Goal: Information Seeking & Learning: Learn about a topic

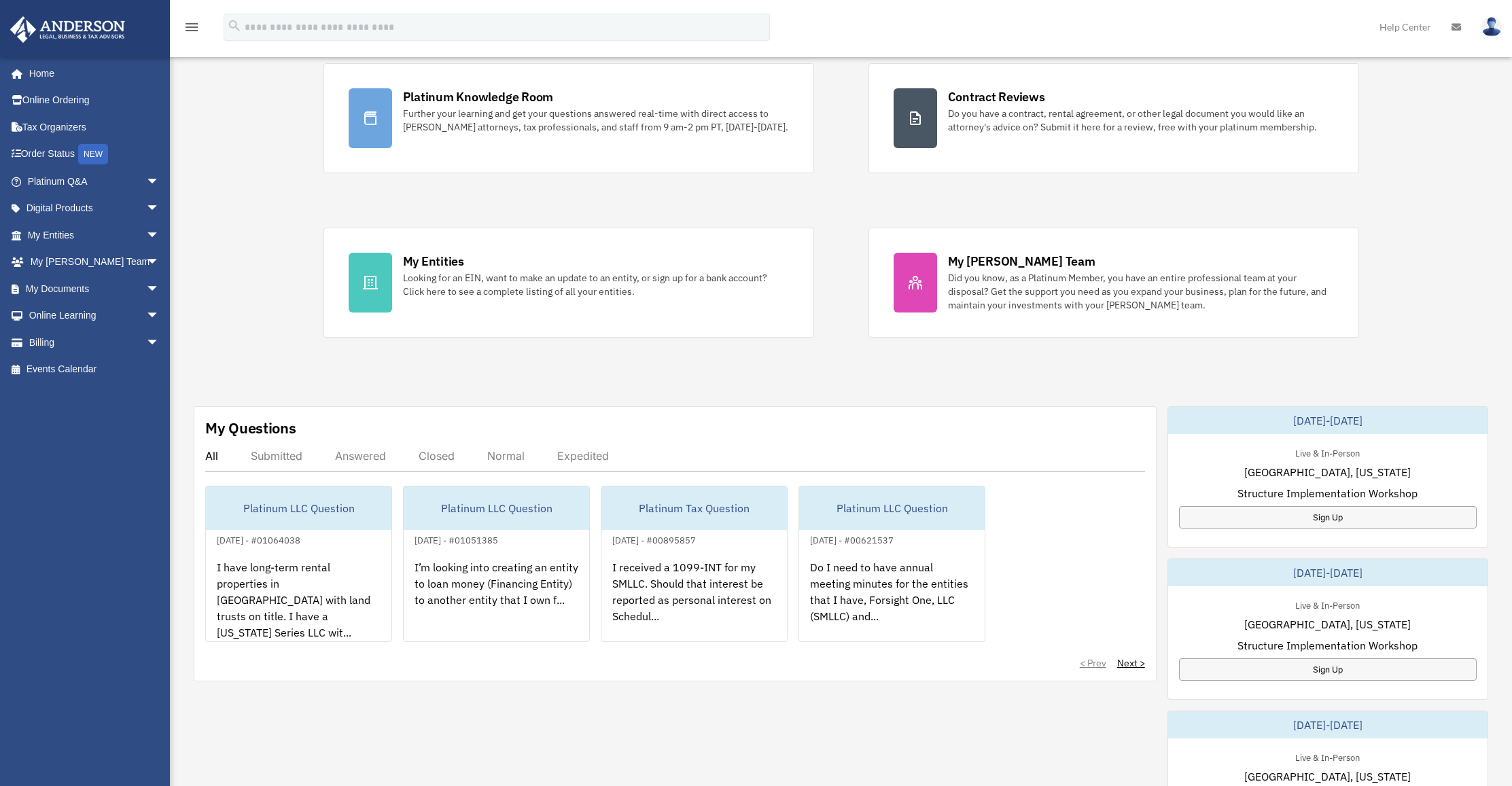
scroll to position [86, 0]
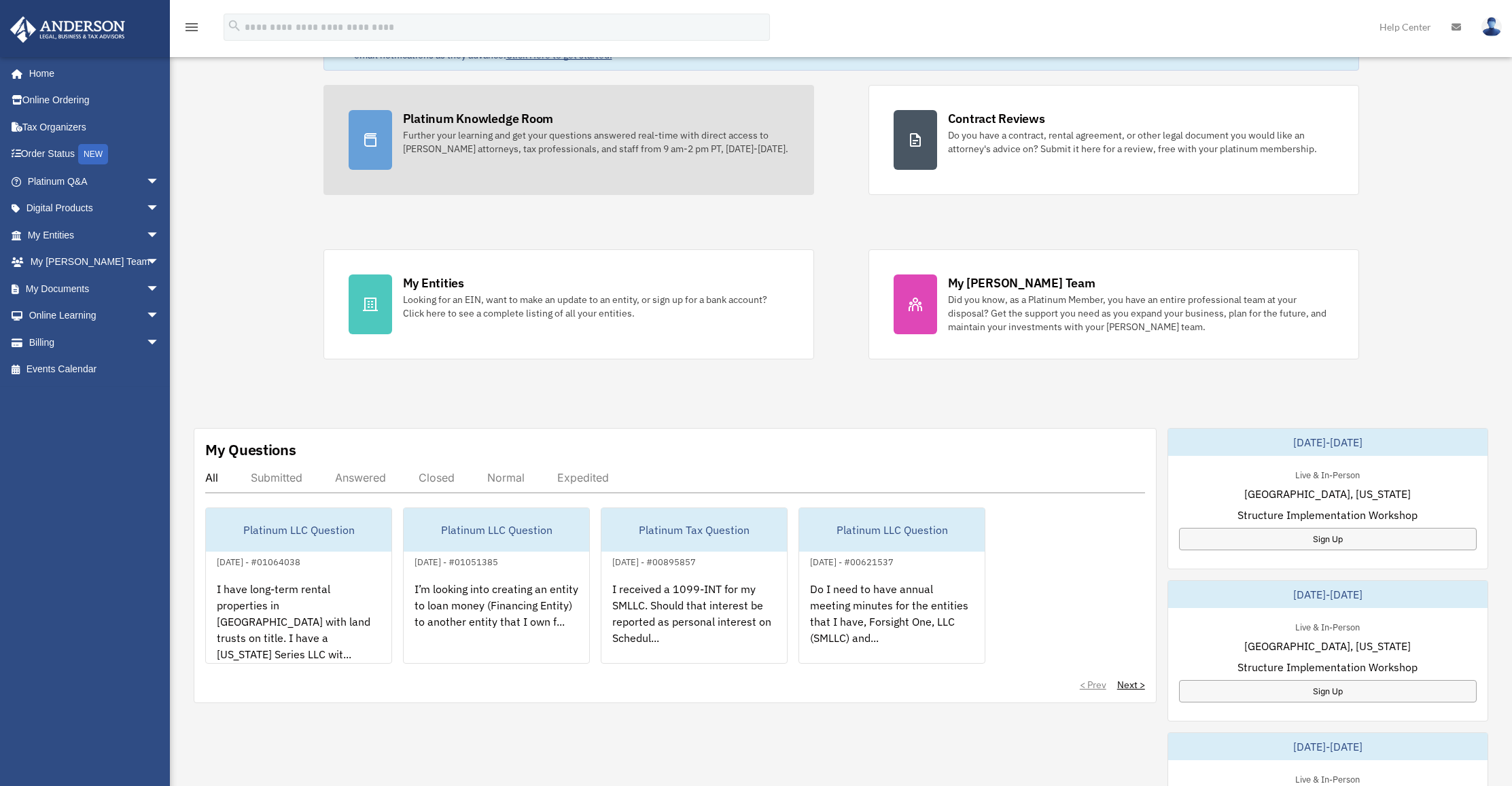
click at [449, 129] on div "Further your learning and get your questions answered real-time with direct acc…" at bounding box center [596, 142] width 386 height 27
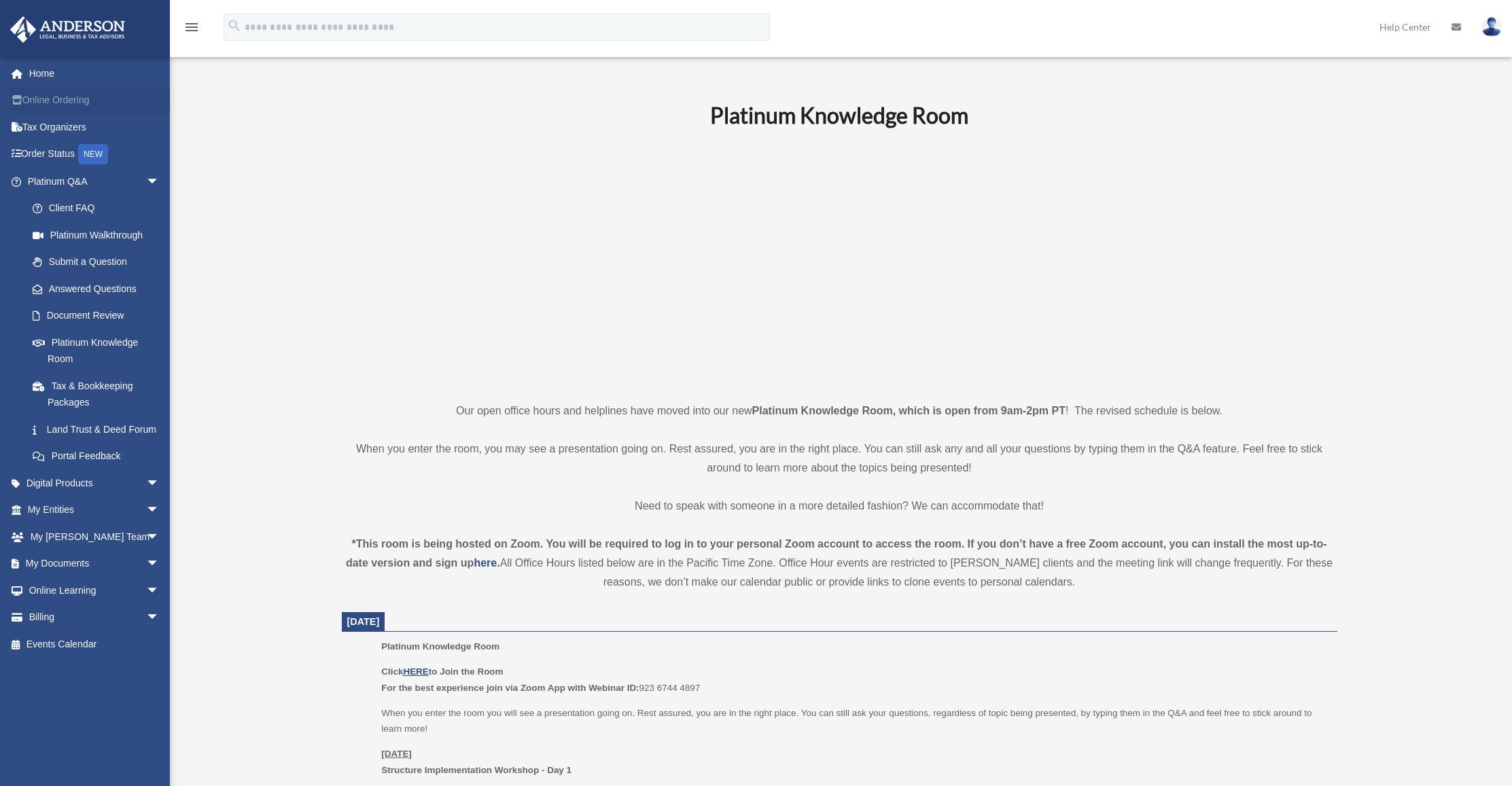
click at [62, 105] on link "Online Ordering" at bounding box center [94, 100] width 171 height 27
click at [85, 437] on link "Land Trust & Deed Forum" at bounding box center [99, 429] width 161 height 27
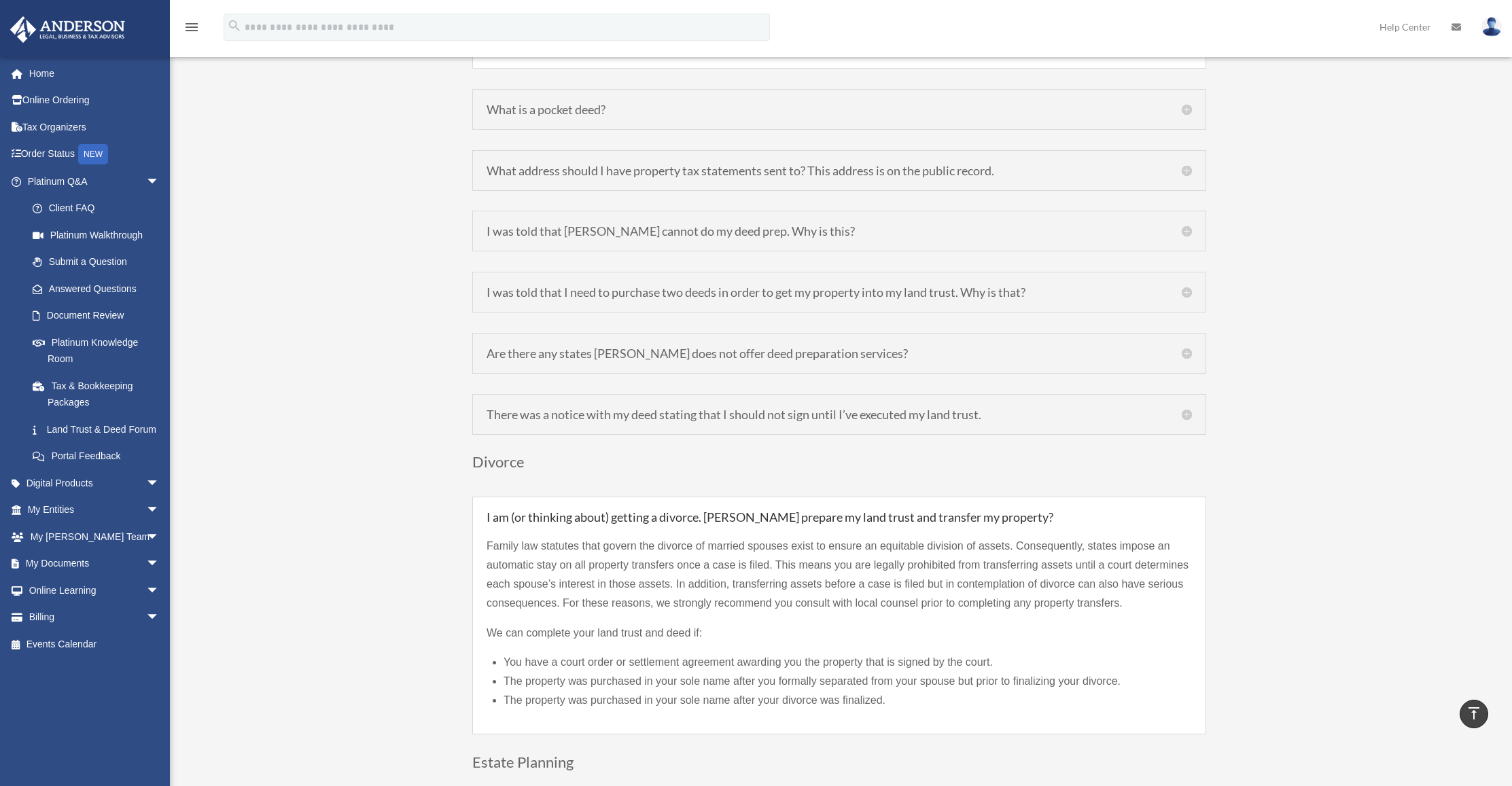
scroll to position [2161, 0]
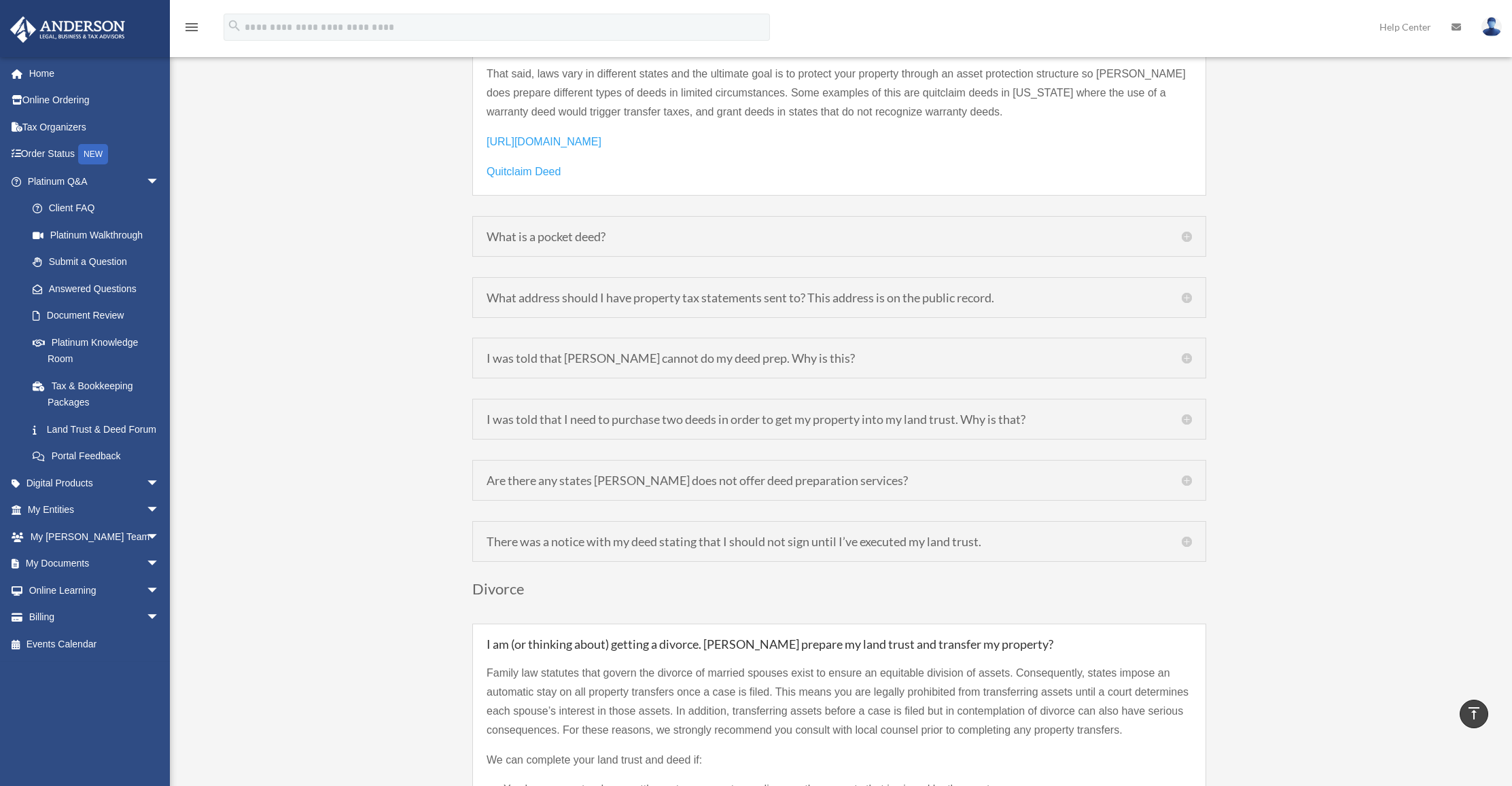
click at [510, 291] on h5 "What address should I have property tax statements sent to? This address is on …" at bounding box center [839, 297] width 705 height 12
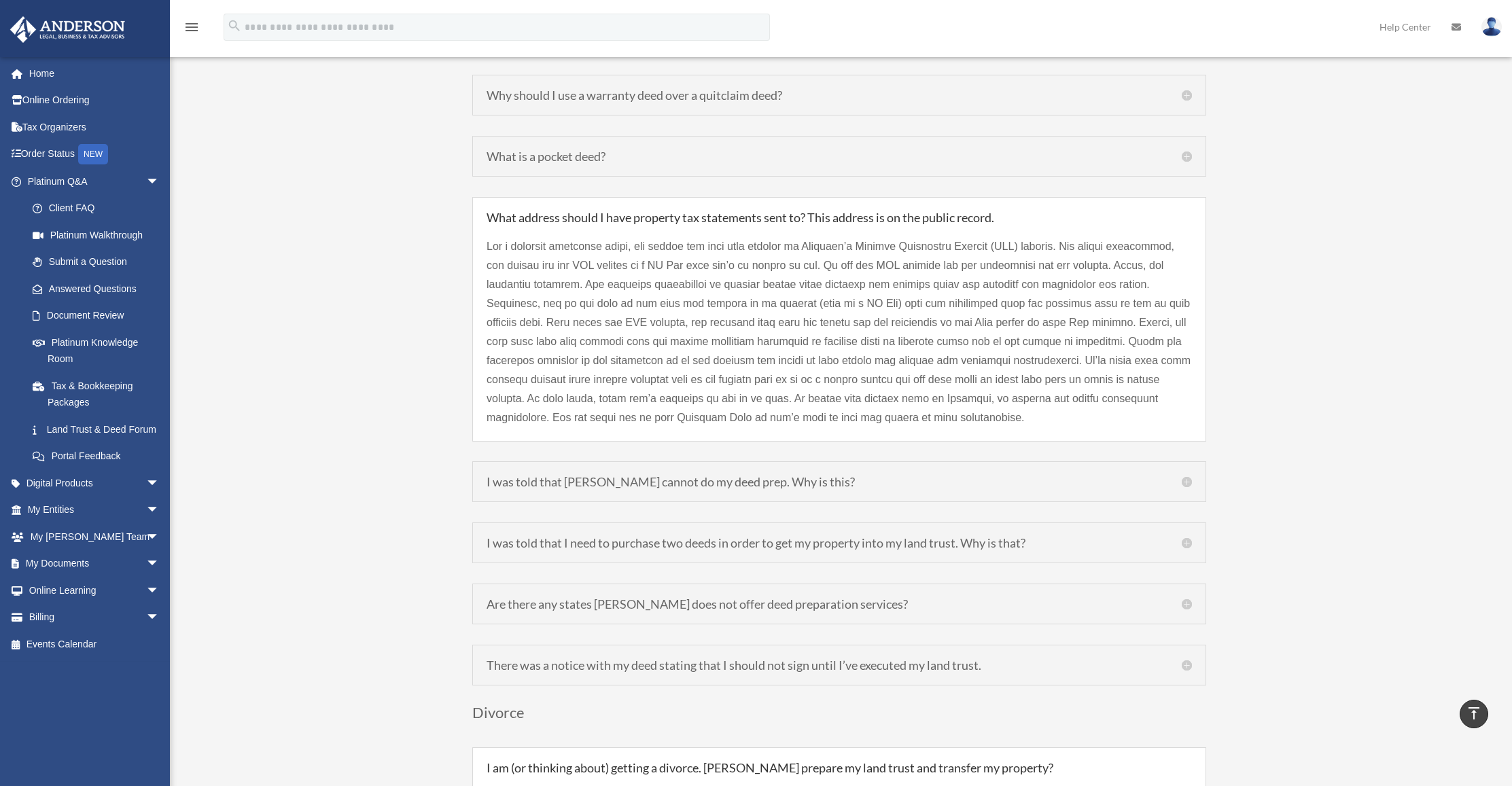
scroll to position [1929, 0]
click at [499, 473] on h5 "I was told that Anderson cannot do my deed prep. Why is this?" at bounding box center [839, 479] width 705 height 12
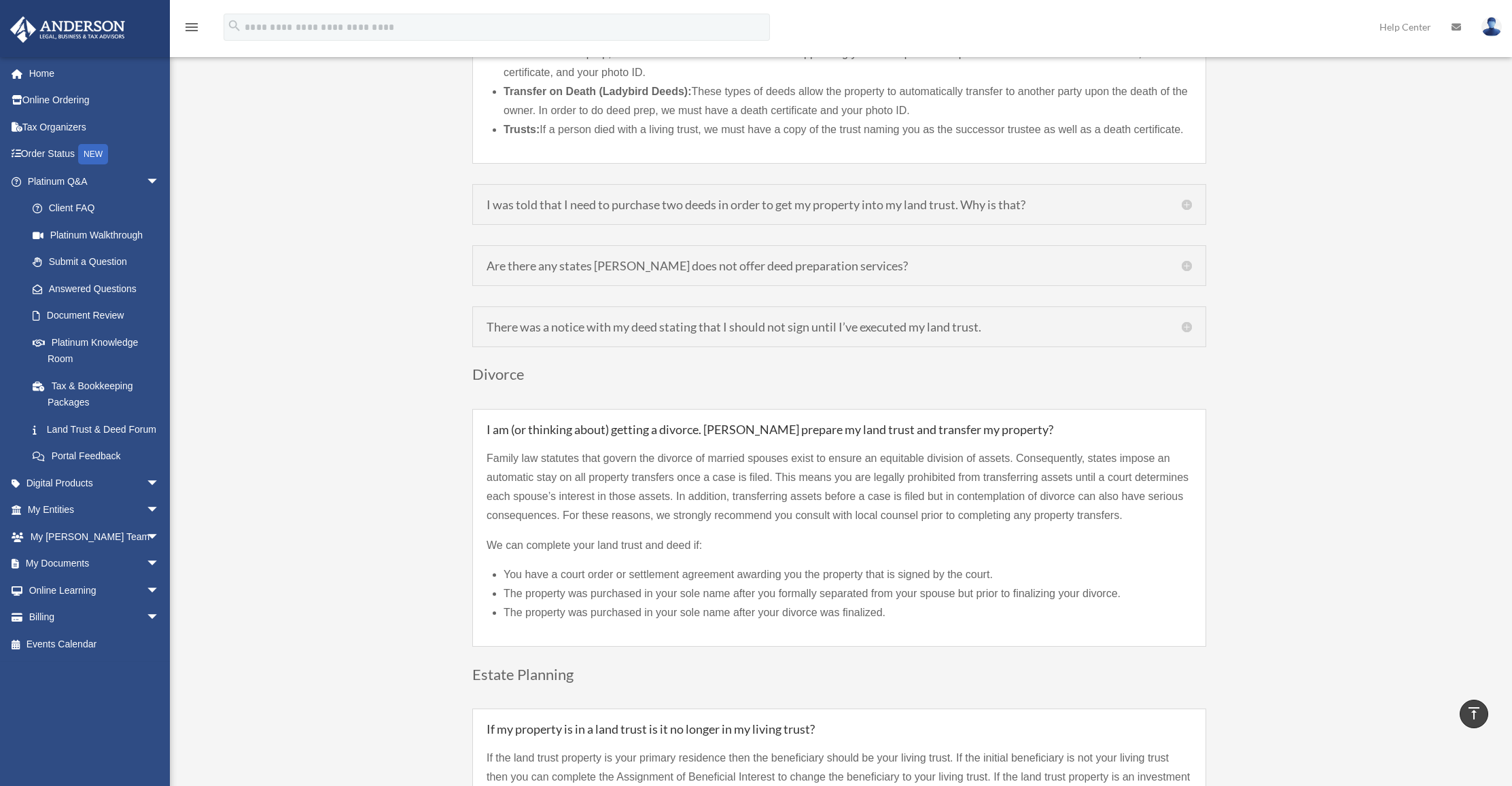
scroll to position [2307, 0]
click at [554, 195] on h5 "I was told that I need to purchase two deeds in order to get my property into m…" at bounding box center [839, 202] width 705 height 12
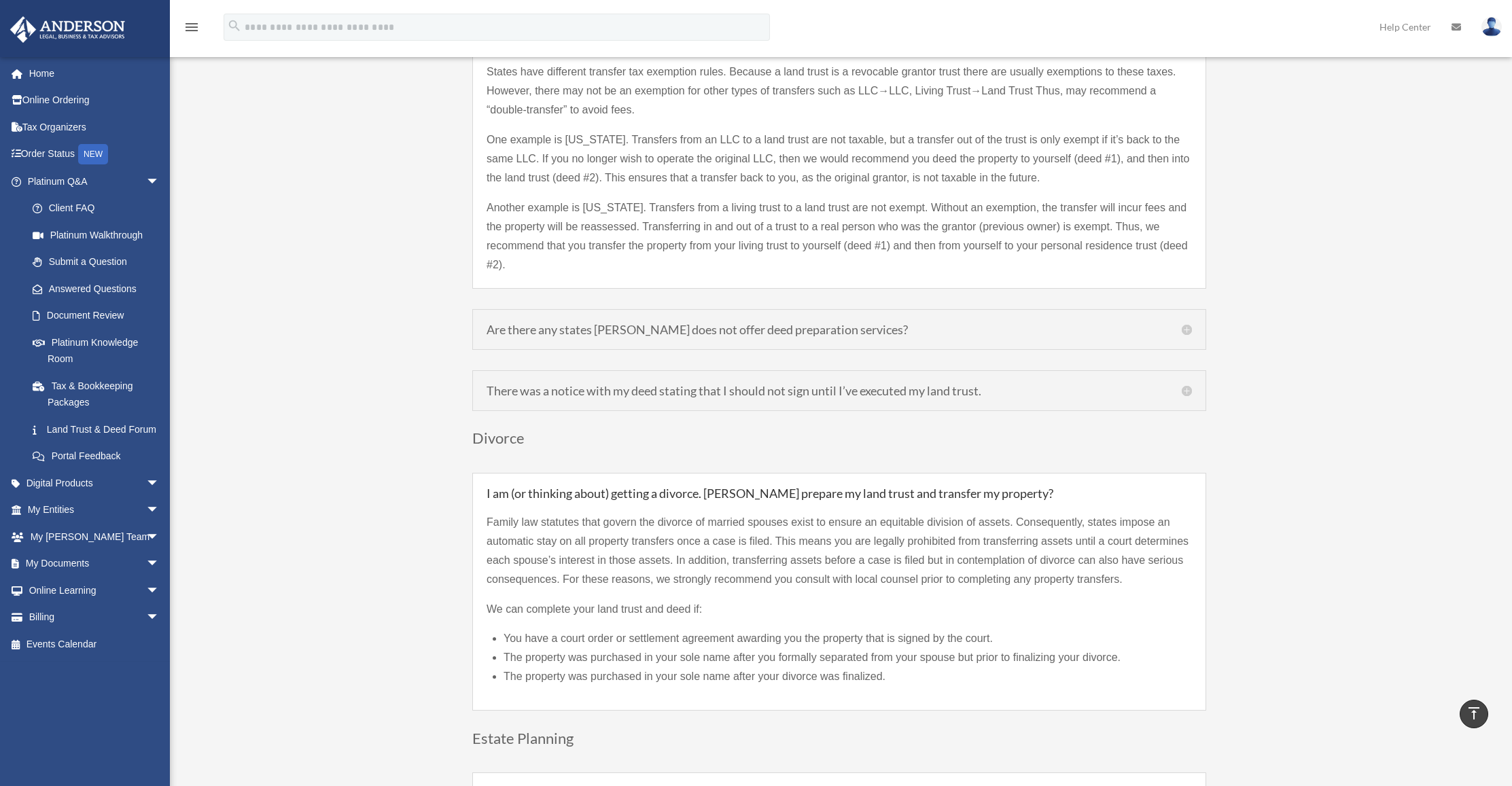
scroll to position [2280, 0]
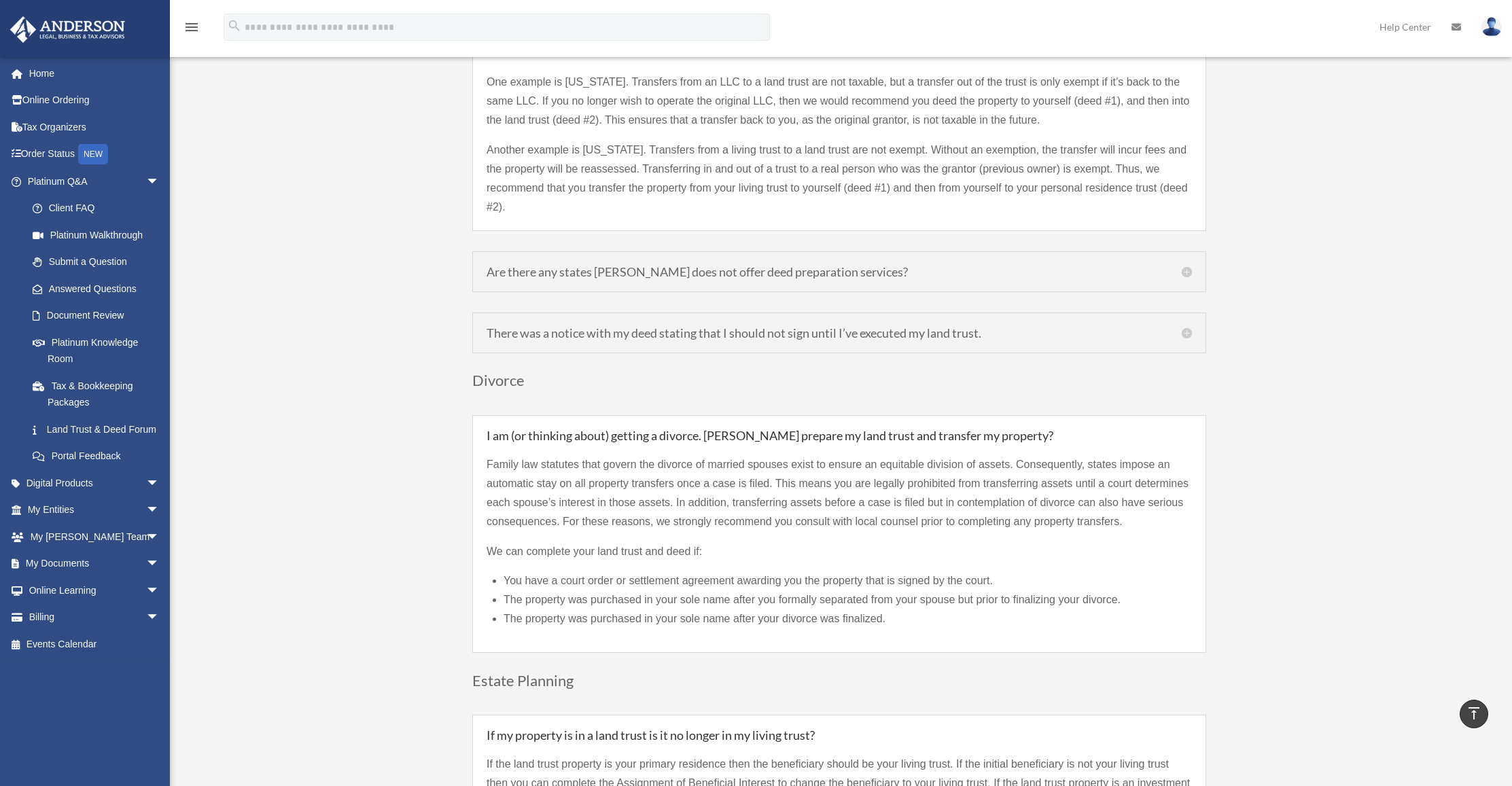
click at [536, 327] on h5 "There was a notice with my deed stating that I should not sign until I’ve execu…" at bounding box center [839, 333] width 705 height 12
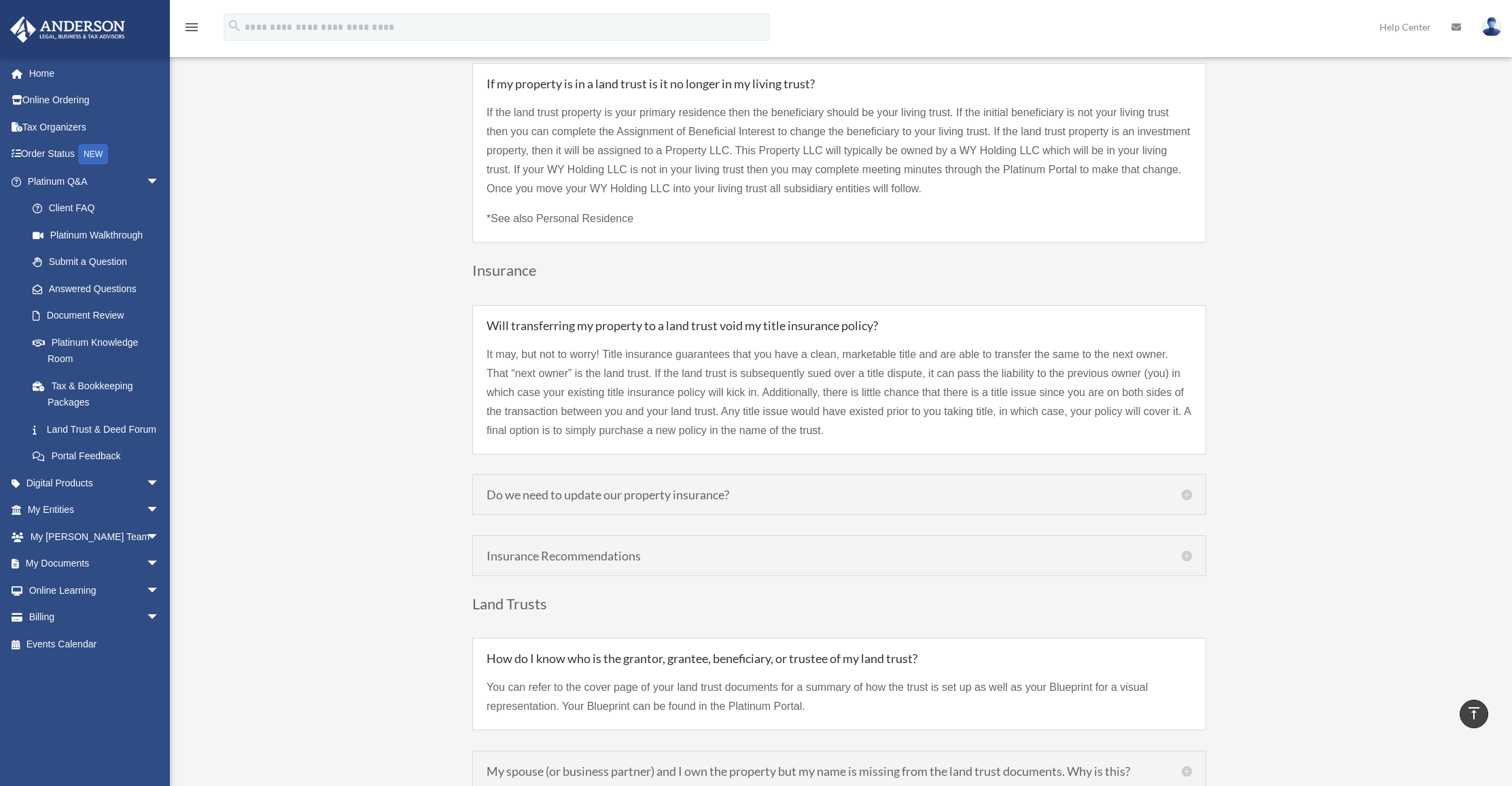
scroll to position [2812, 0]
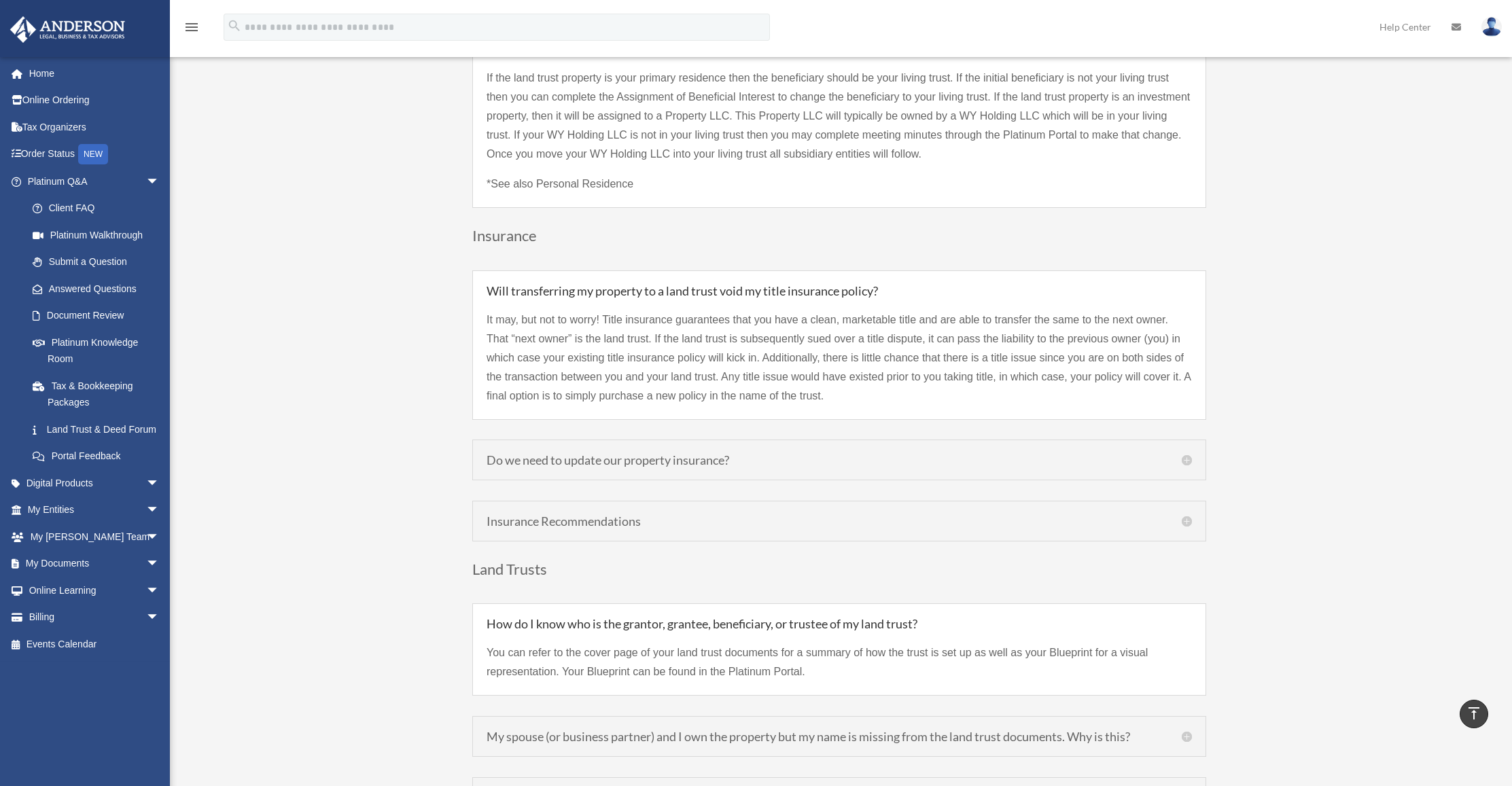
click at [529, 454] on h5 "Do we need to update our property insurance?" at bounding box center [839, 460] width 705 height 12
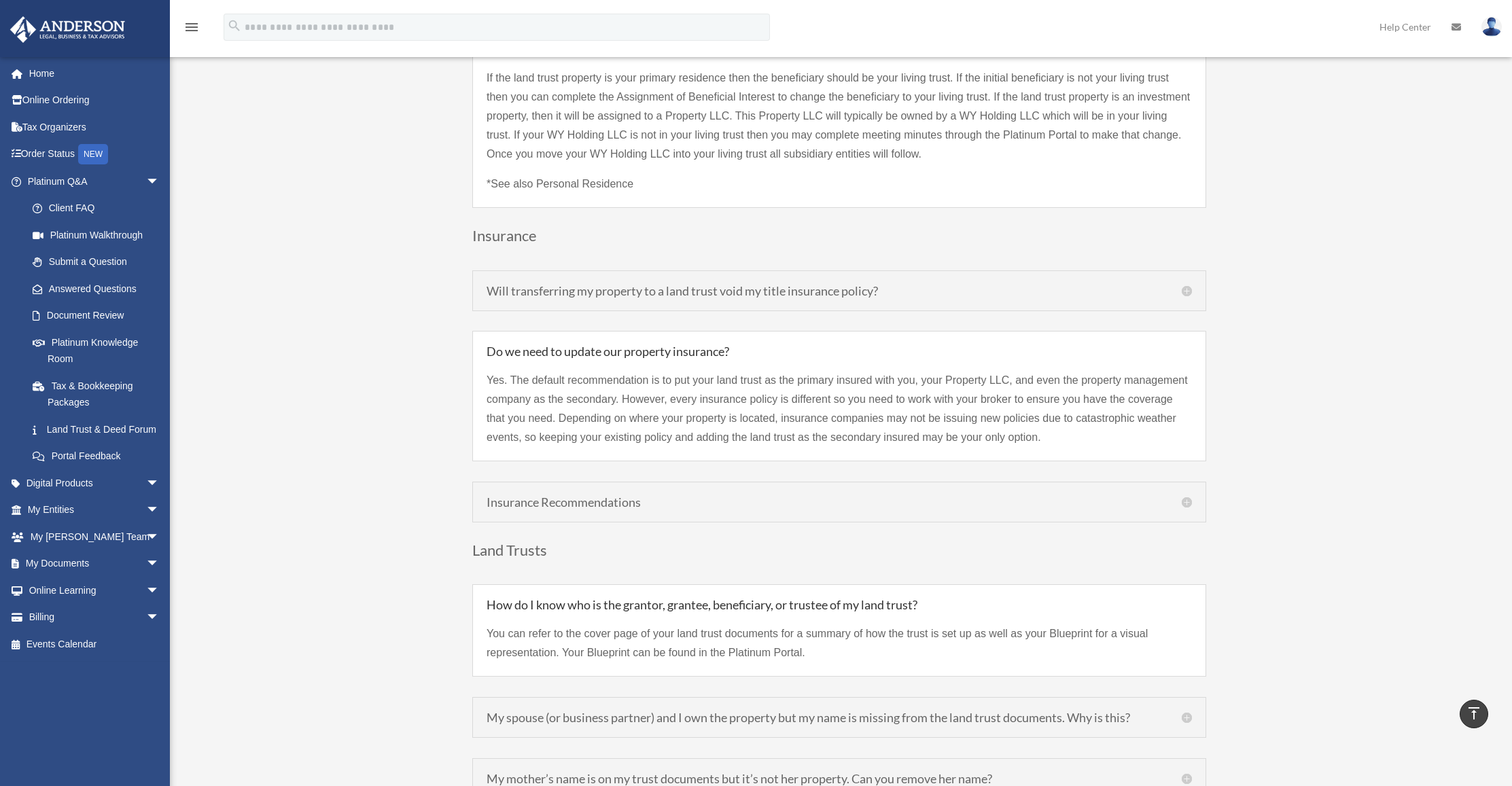
click at [532, 496] on h5 "Insurance Recommendations" at bounding box center [839, 502] width 705 height 12
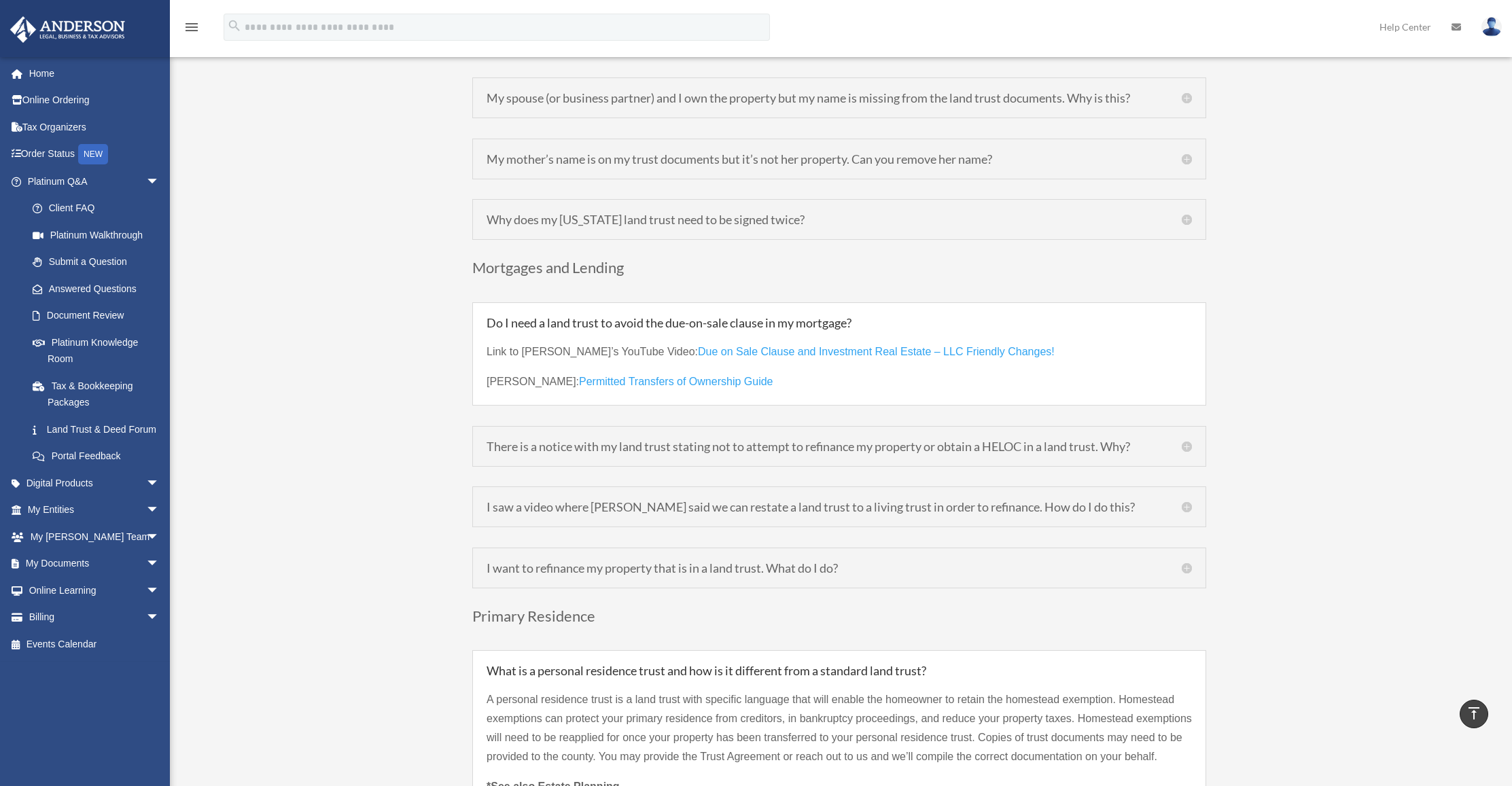
scroll to position [3488, 0]
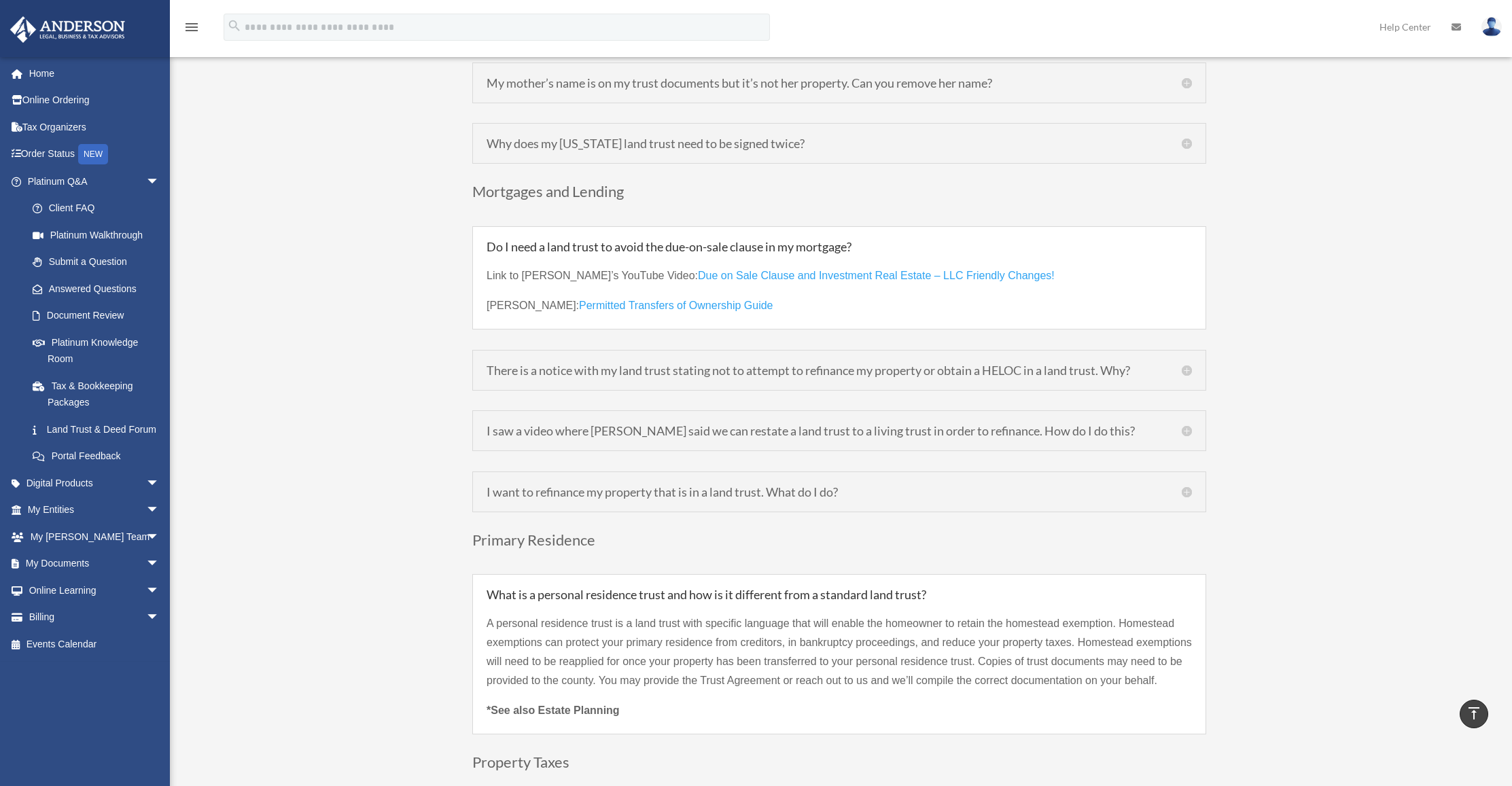
click at [526, 364] on h5 "There is a notice with my land trust stating not to attempt to refinance my pro…" at bounding box center [839, 370] width 705 height 12
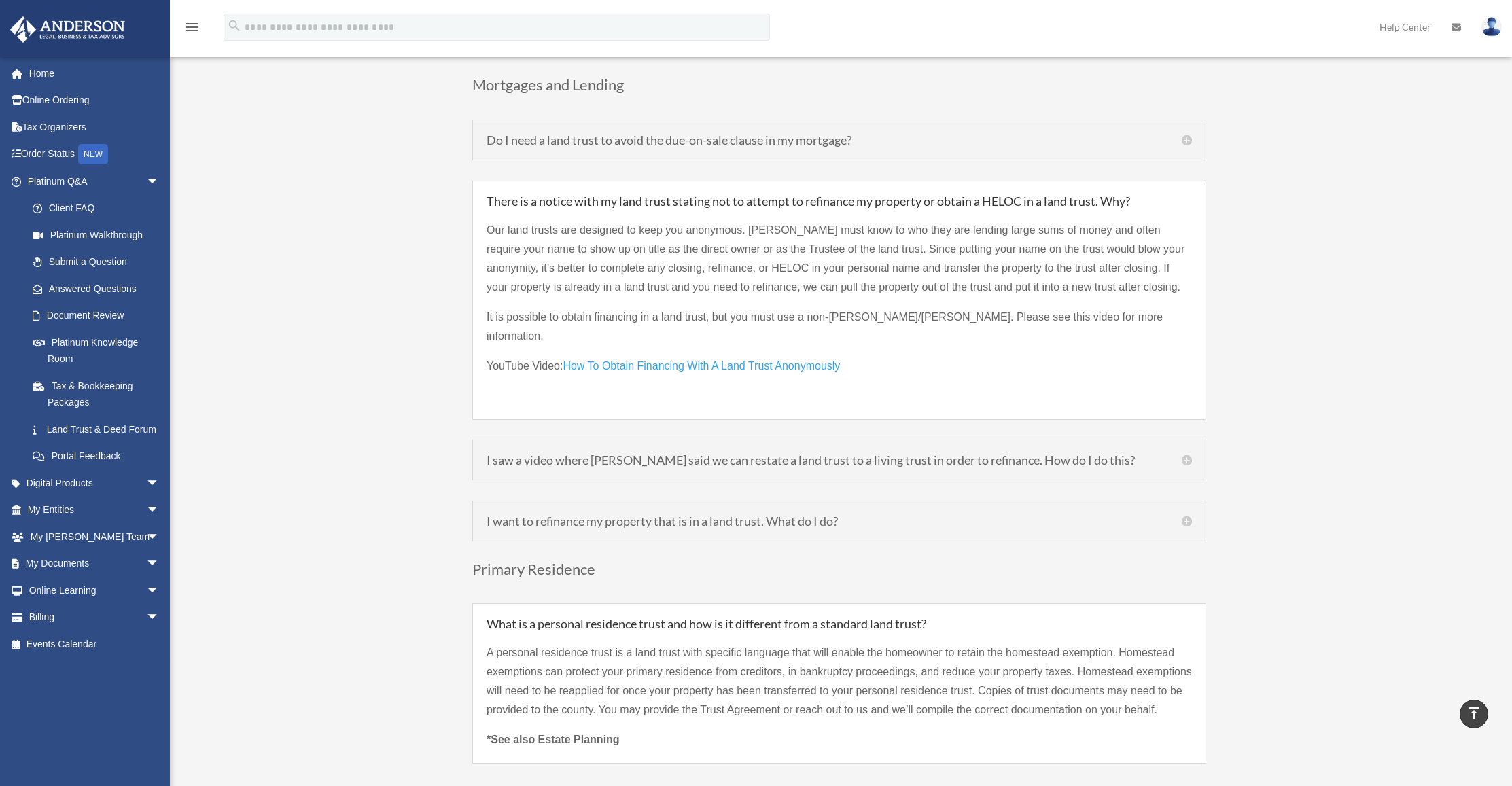
scroll to position [3715, 0]
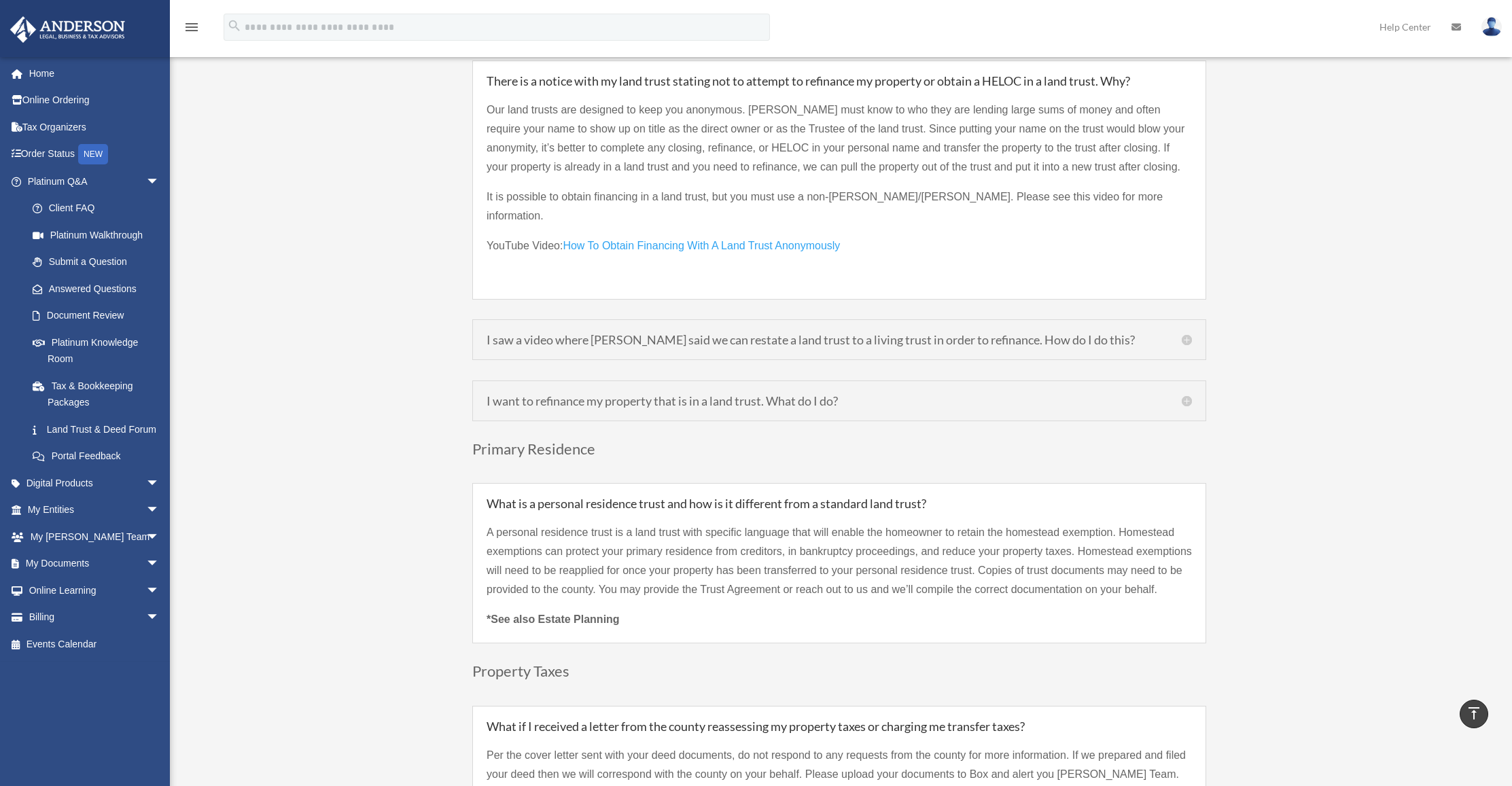
click at [513, 334] on h5 "I saw a video where Clint said we can restate a land trust to a living trust in…" at bounding box center [839, 340] width 705 height 12
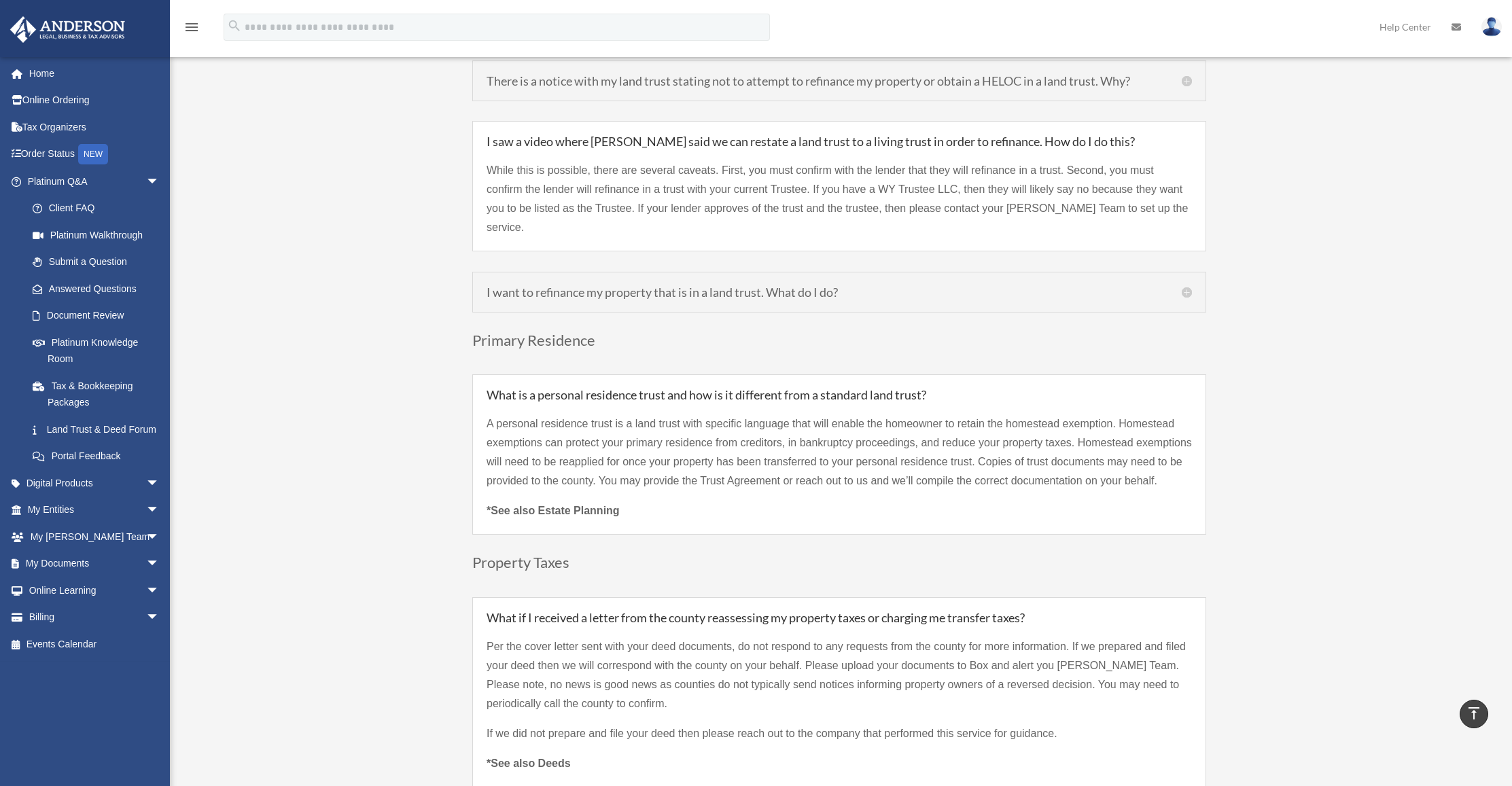
scroll to position [3636, 0]
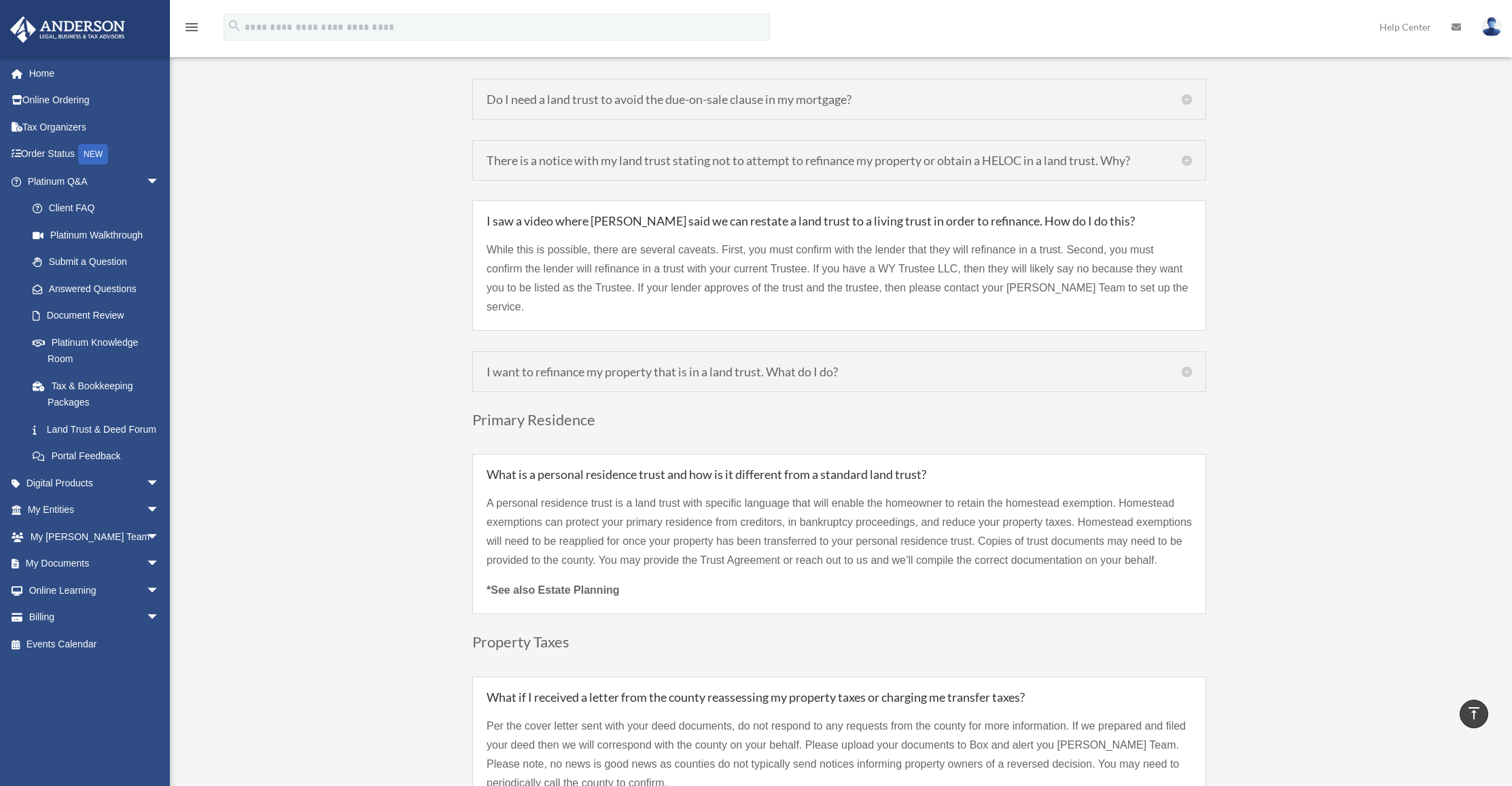
click at [505, 366] on h5 "I want to refinance my property that is in a land trust. What do I do?" at bounding box center [839, 372] width 705 height 12
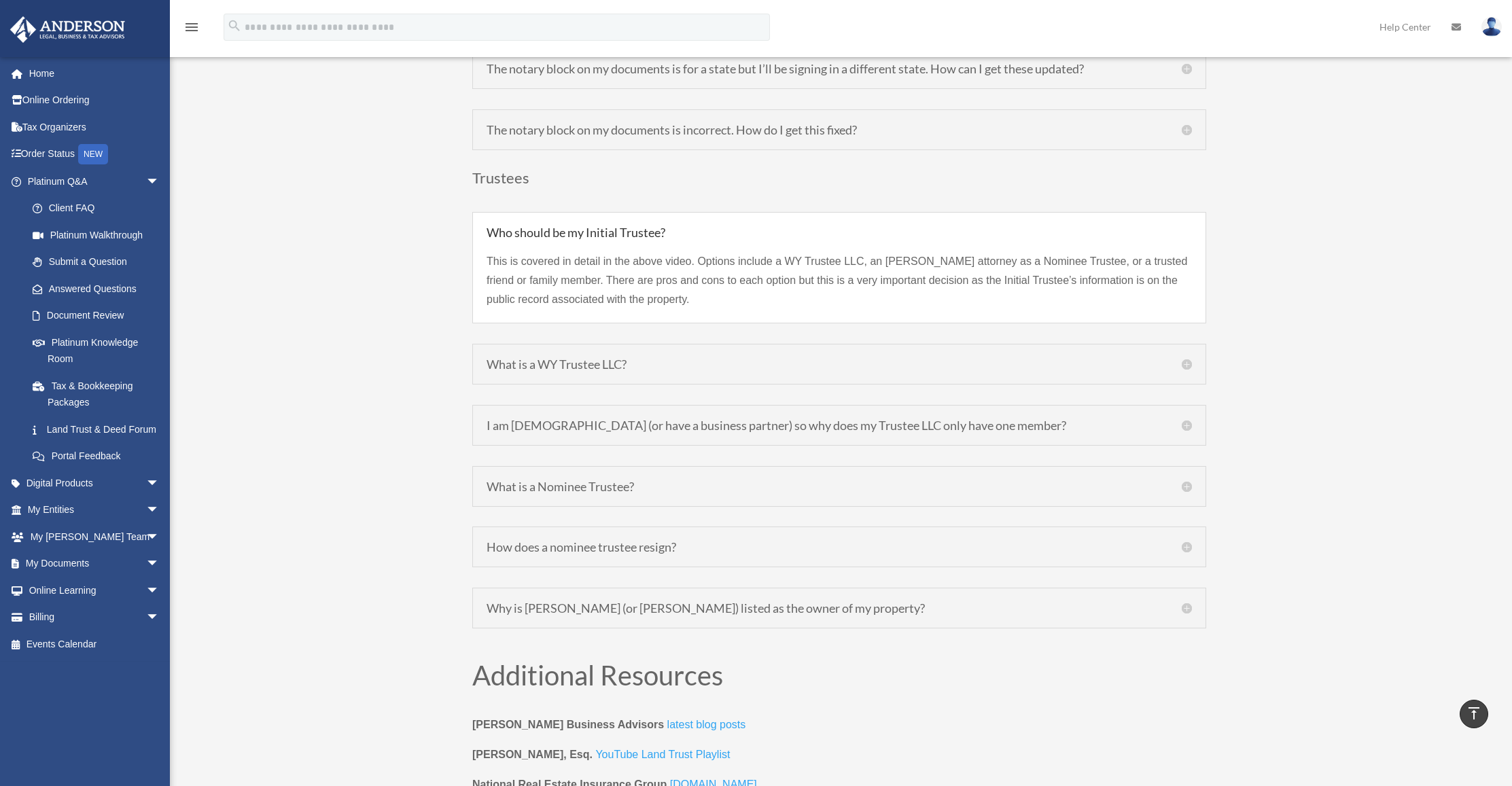
scroll to position [4777, 0]
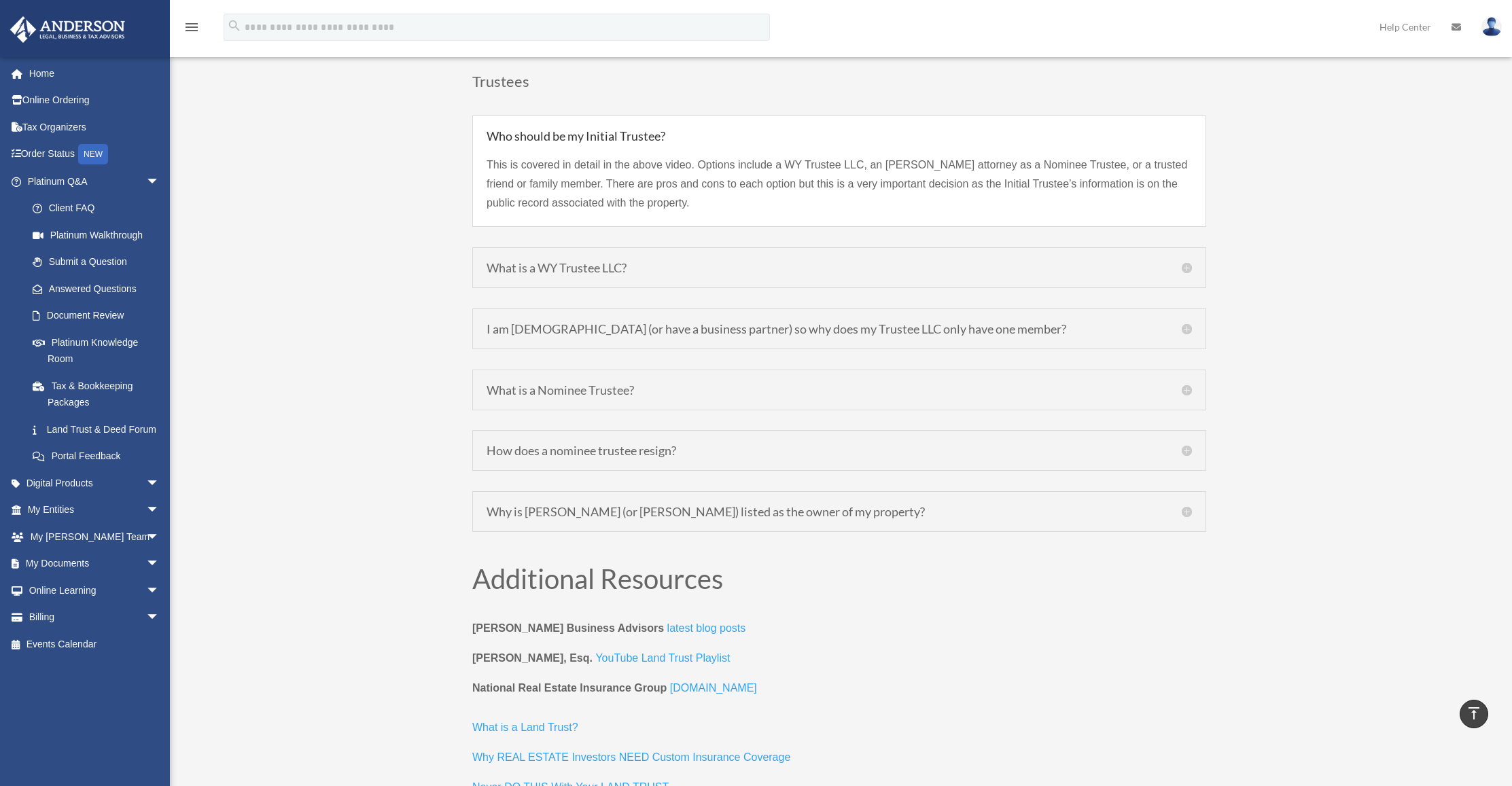
click at [490, 377] on div "What is a Nominee Trustee? A Nominee Trustee is an Anderson attorney who tempor…" at bounding box center [839, 390] width 734 height 40
click at [501, 384] on h5 "What is a Nominee Trustee?" at bounding box center [839, 390] width 705 height 12
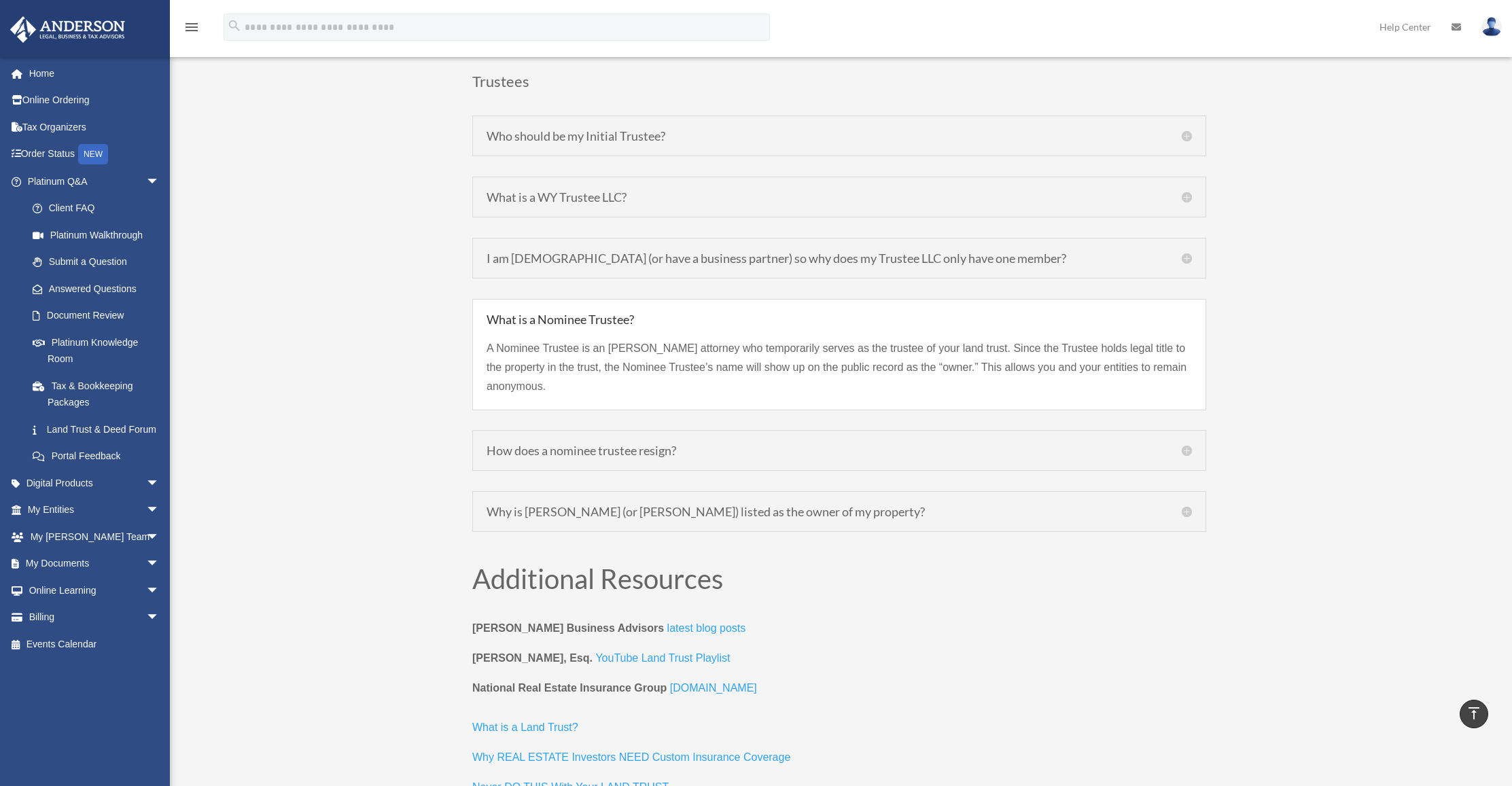
click at [494, 505] on h5 "Why is Clint Coons (or Carter Coons) listed as the owner of my property?" at bounding box center [839, 511] width 705 height 12
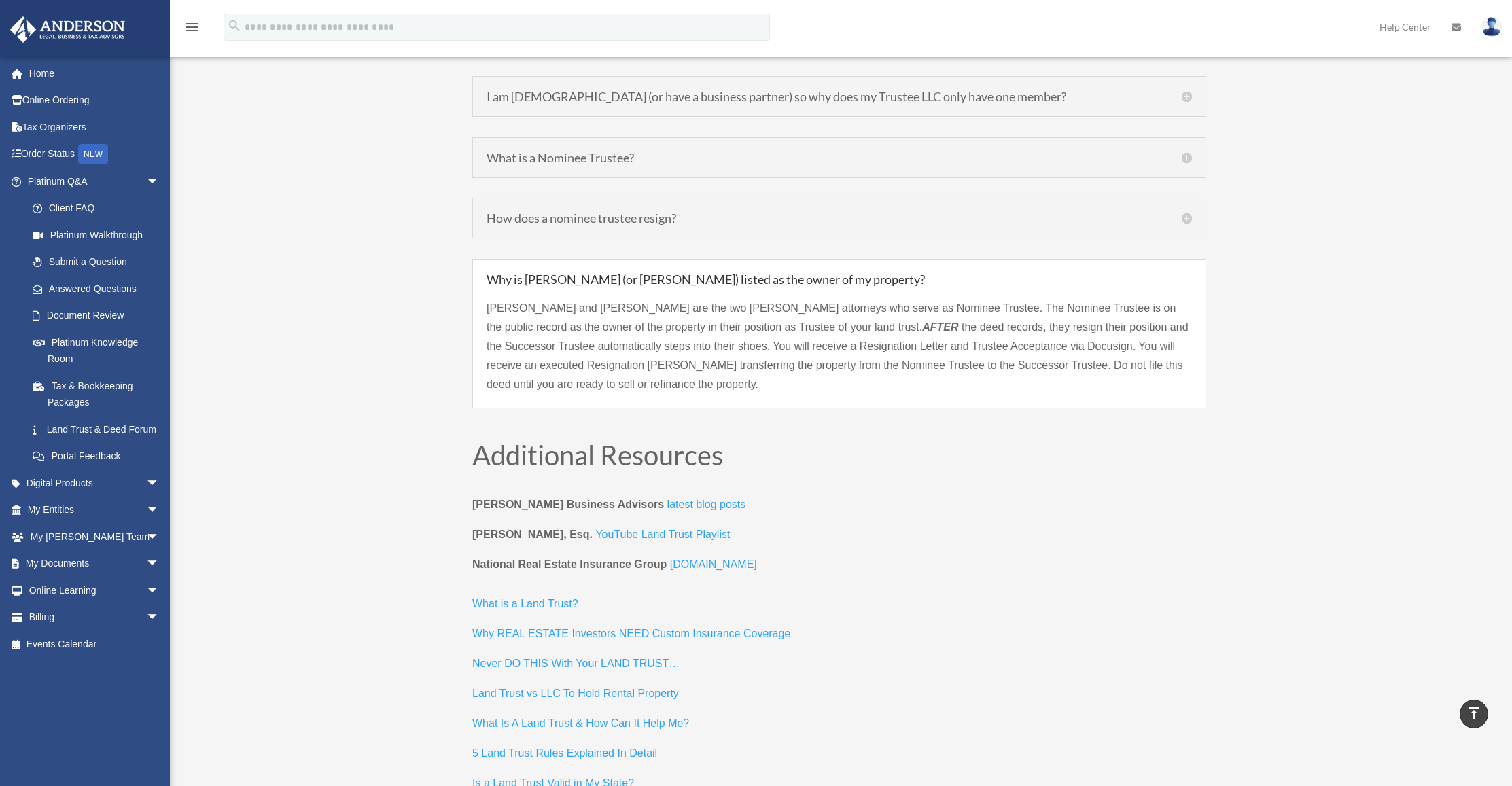
scroll to position [4855, 0]
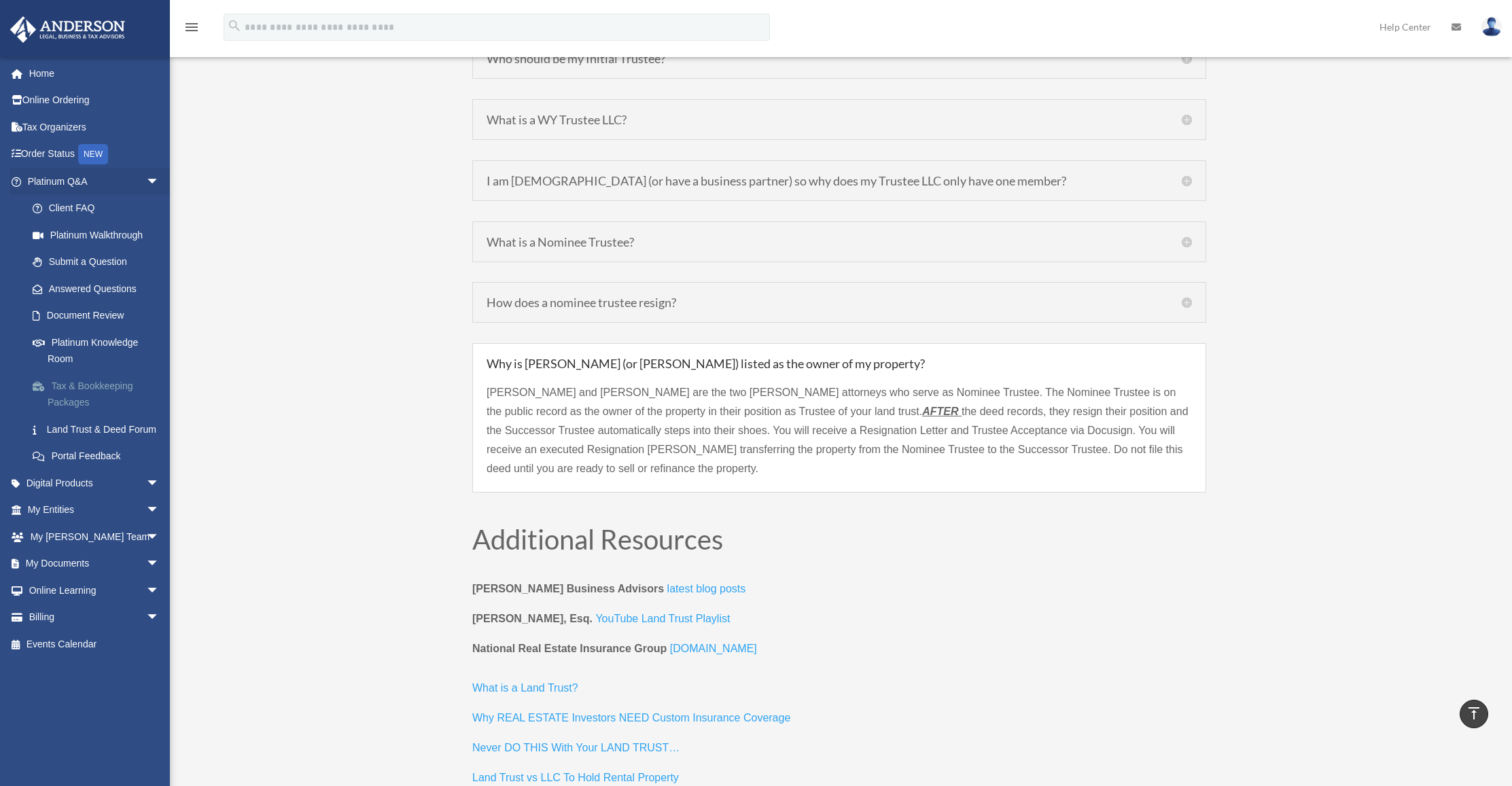
click at [64, 395] on link "Tax & Bookkeeping Packages" at bounding box center [99, 394] width 161 height 44
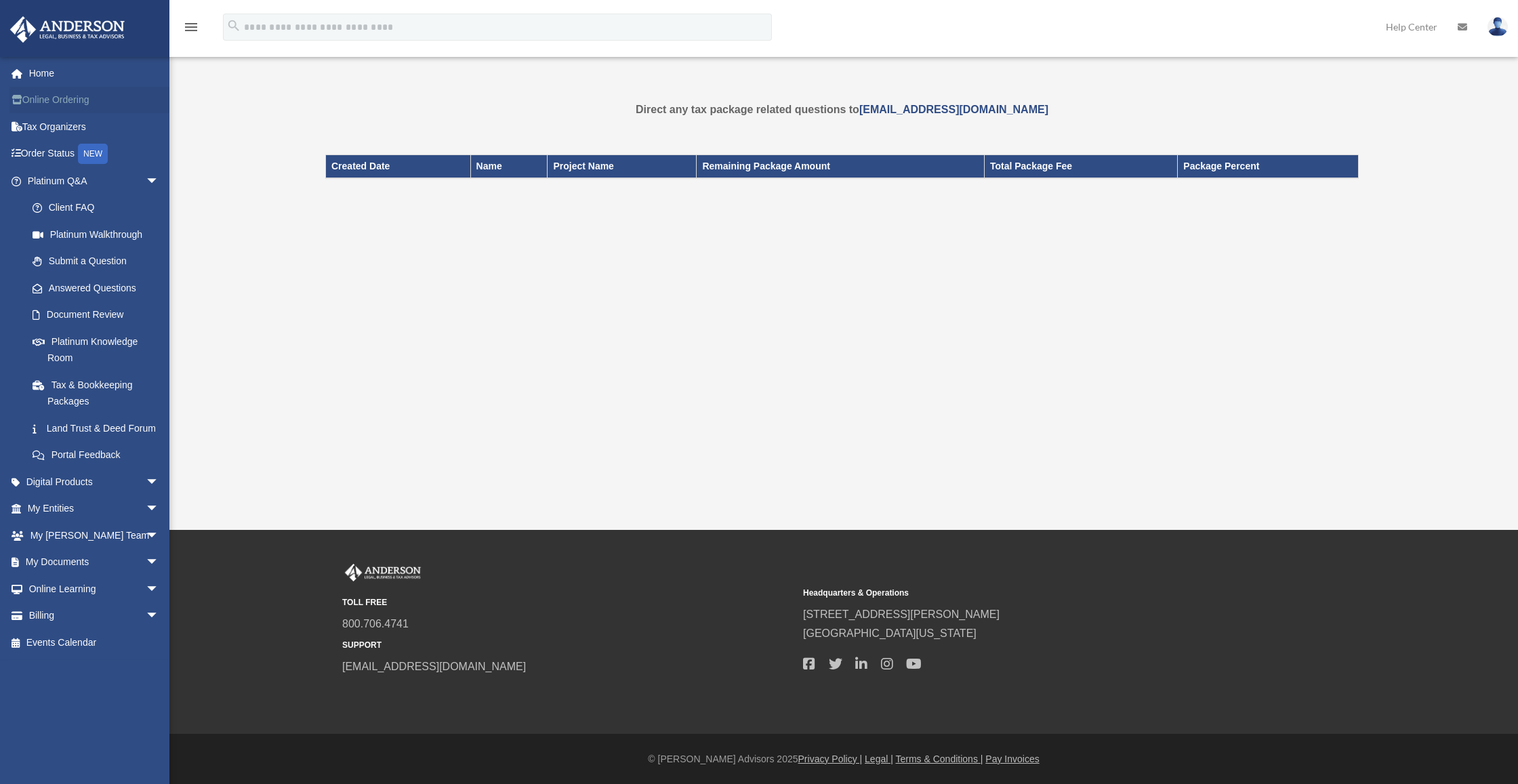
click at [65, 103] on link "Online Ordering" at bounding box center [94, 100] width 170 height 27
